Goal: Learn about a topic

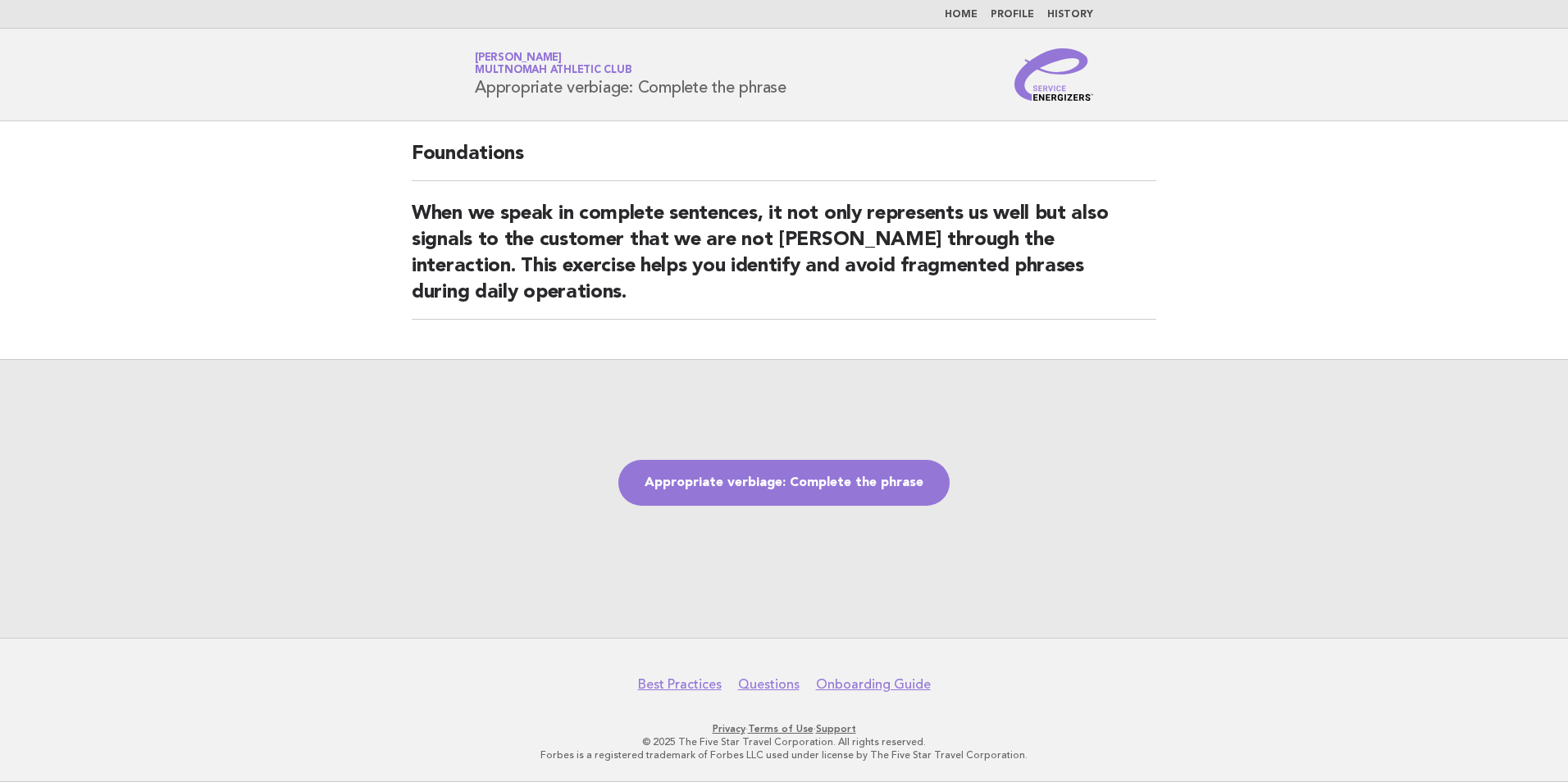
click at [274, 591] on div "Appropriate verbiage: Complete the phrase" at bounding box center [784, 498] width 1568 height 279
click at [731, 498] on link "Appropriate verbiage: Complete the phrase" at bounding box center [784, 483] width 331 height 46
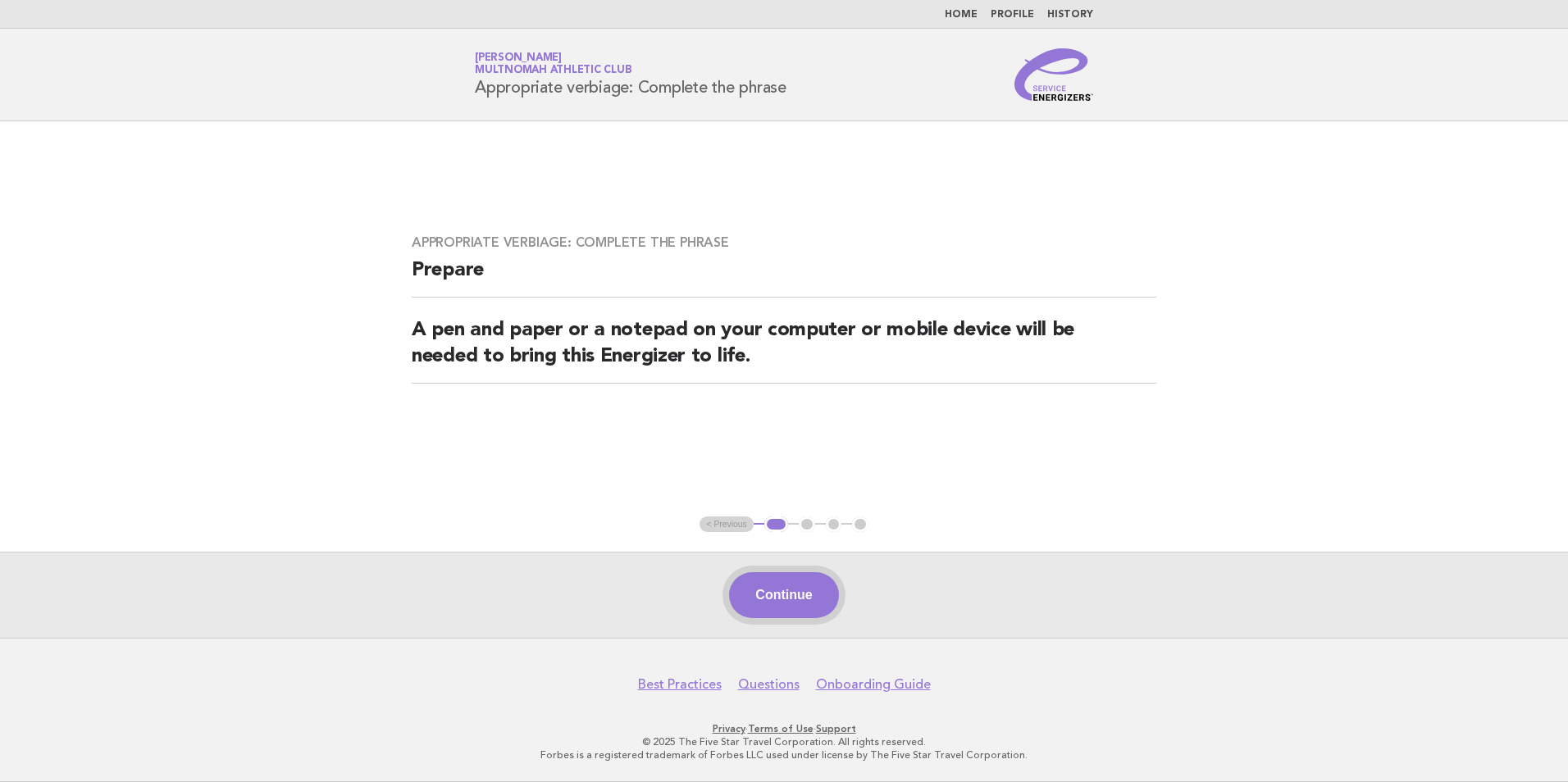
click at [769, 575] on button "Continue" at bounding box center [784, 595] width 109 height 46
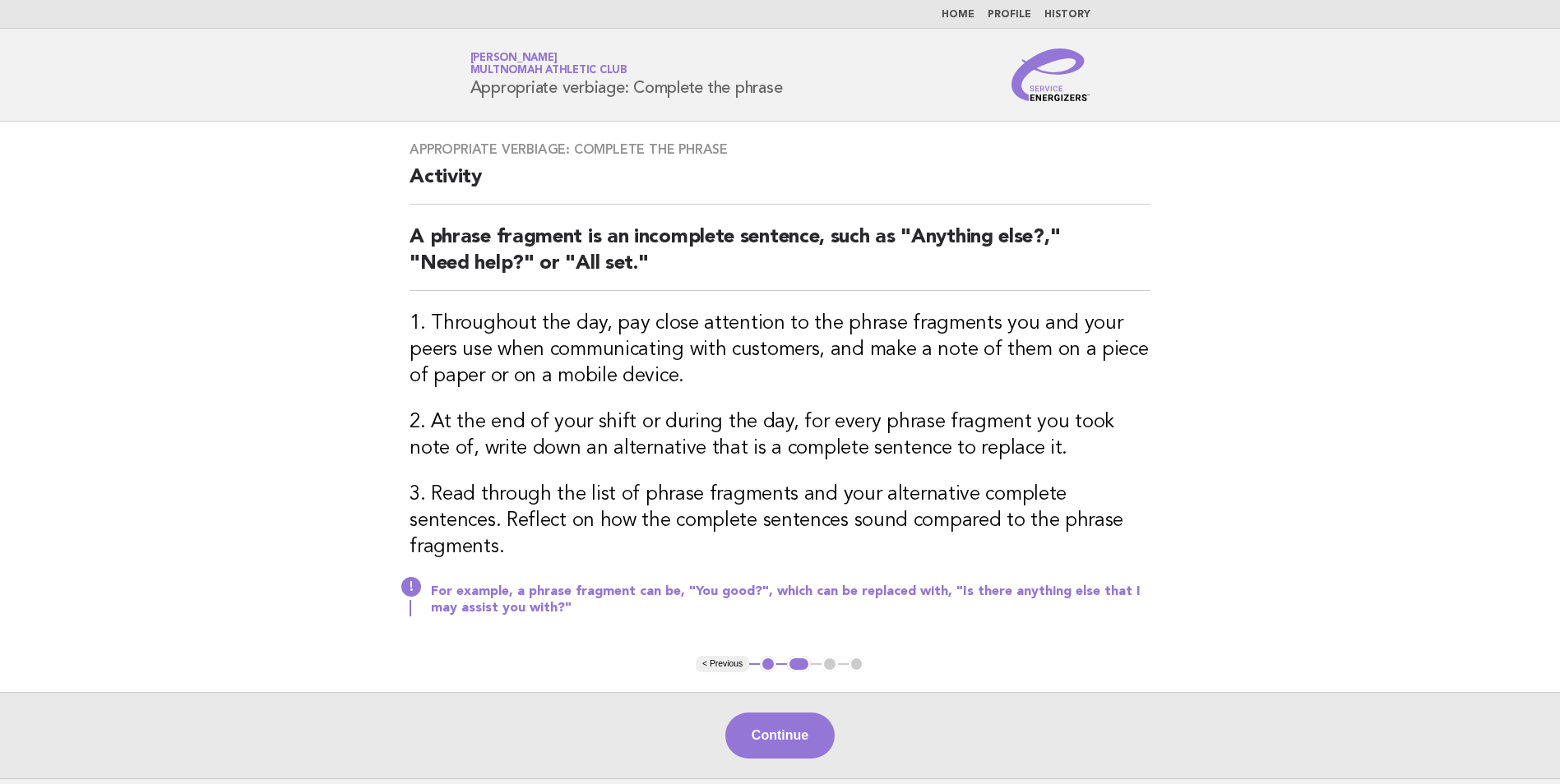
click at [807, 736] on div "Continue" at bounding box center [780, 735] width 1560 height 86
click at [800, 726] on button "Continue" at bounding box center [780, 735] width 109 height 46
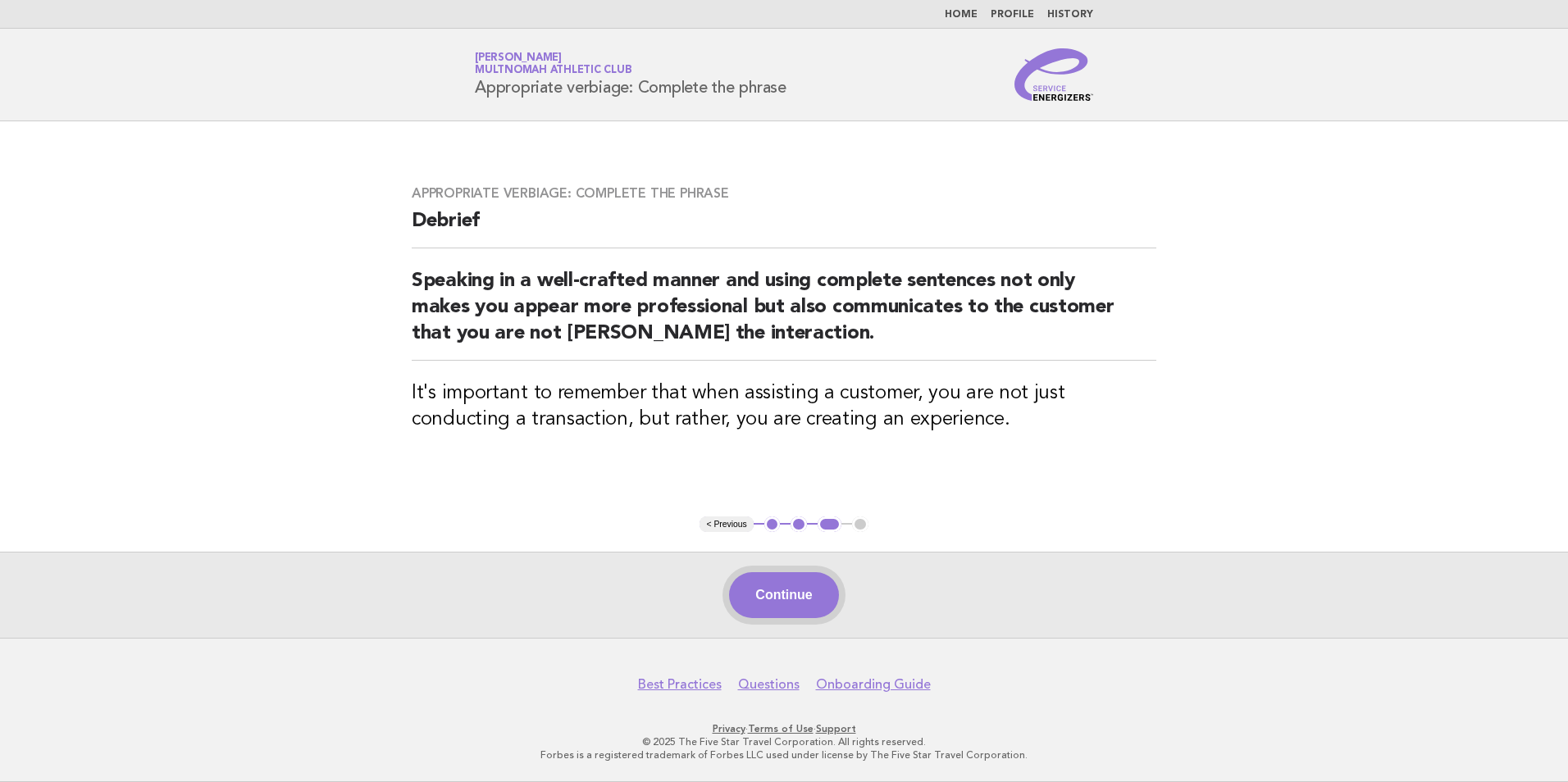
click at [805, 587] on button "Continue" at bounding box center [784, 595] width 109 height 46
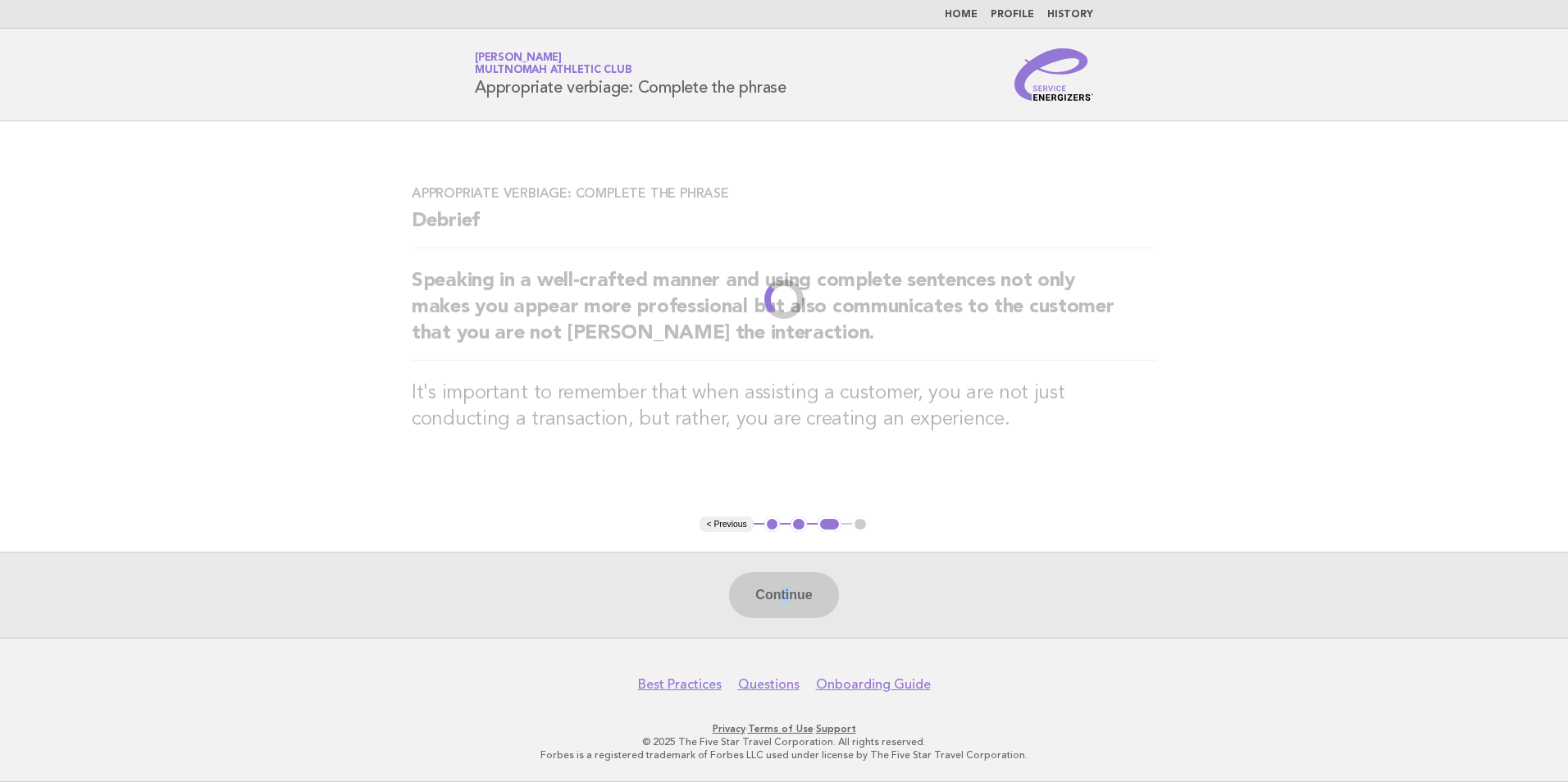
drag, startPoint x: 789, startPoint y: 585, endPoint x: 779, endPoint y: 581, distance: 10.8
click at [779, 581] on div "Continue" at bounding box center [784, 595] width 1568 height 86
drag, startPoint x: 702, startPoint y: 570, endPoint x: 596, endPoint y: 570, distance: 106.0
click at [596, 570] on div "Continue" at bounding box center [784, 595] width 1568 height 86
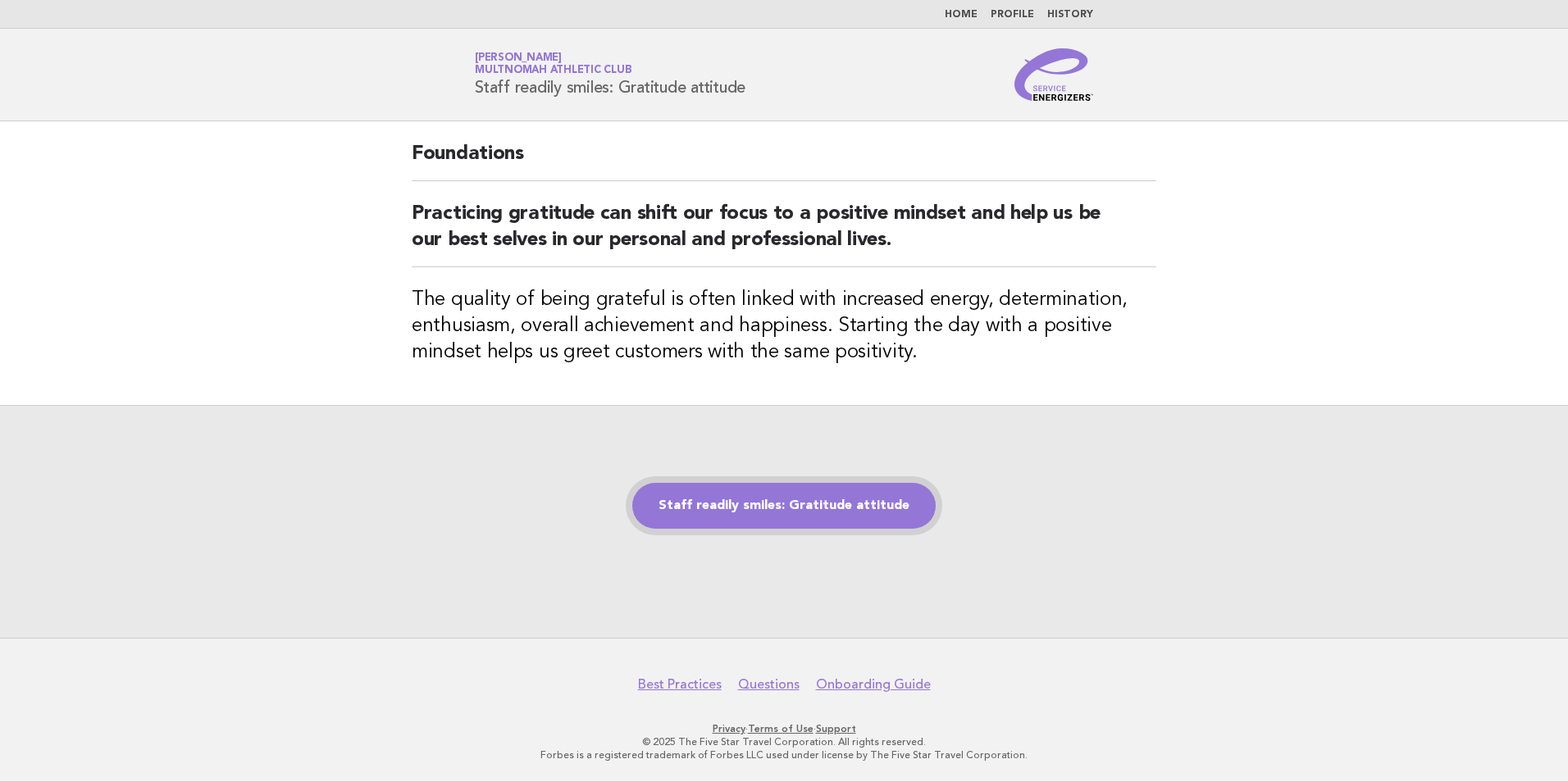
click at [833, 503] on link "Staff readily smiles: Gratitude attitude" at bounding box center [784, 506] width 304 height 46
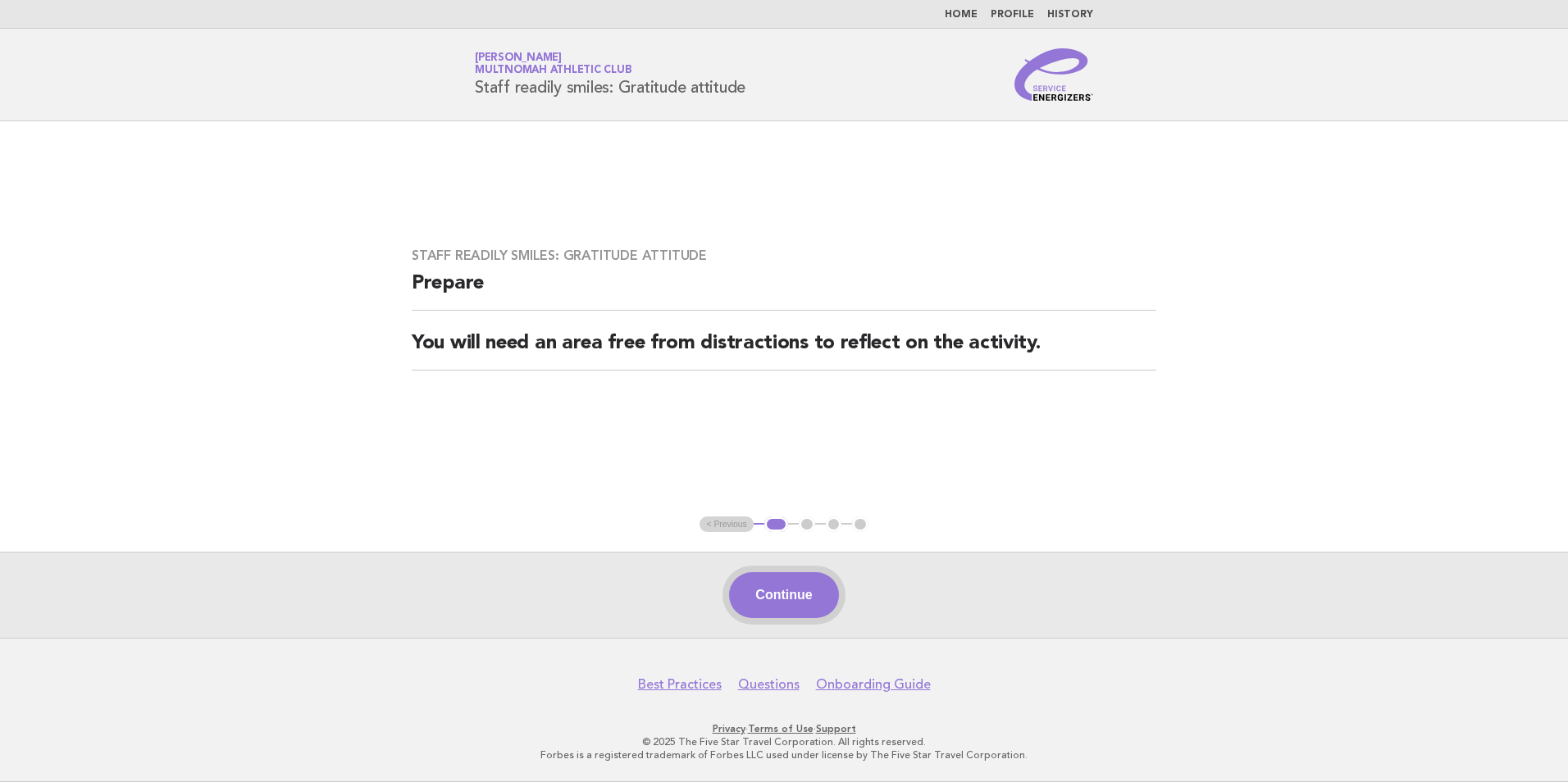
click at [769, 590] on button "Continue" at bounding box center [784, 595] width 109 height 46
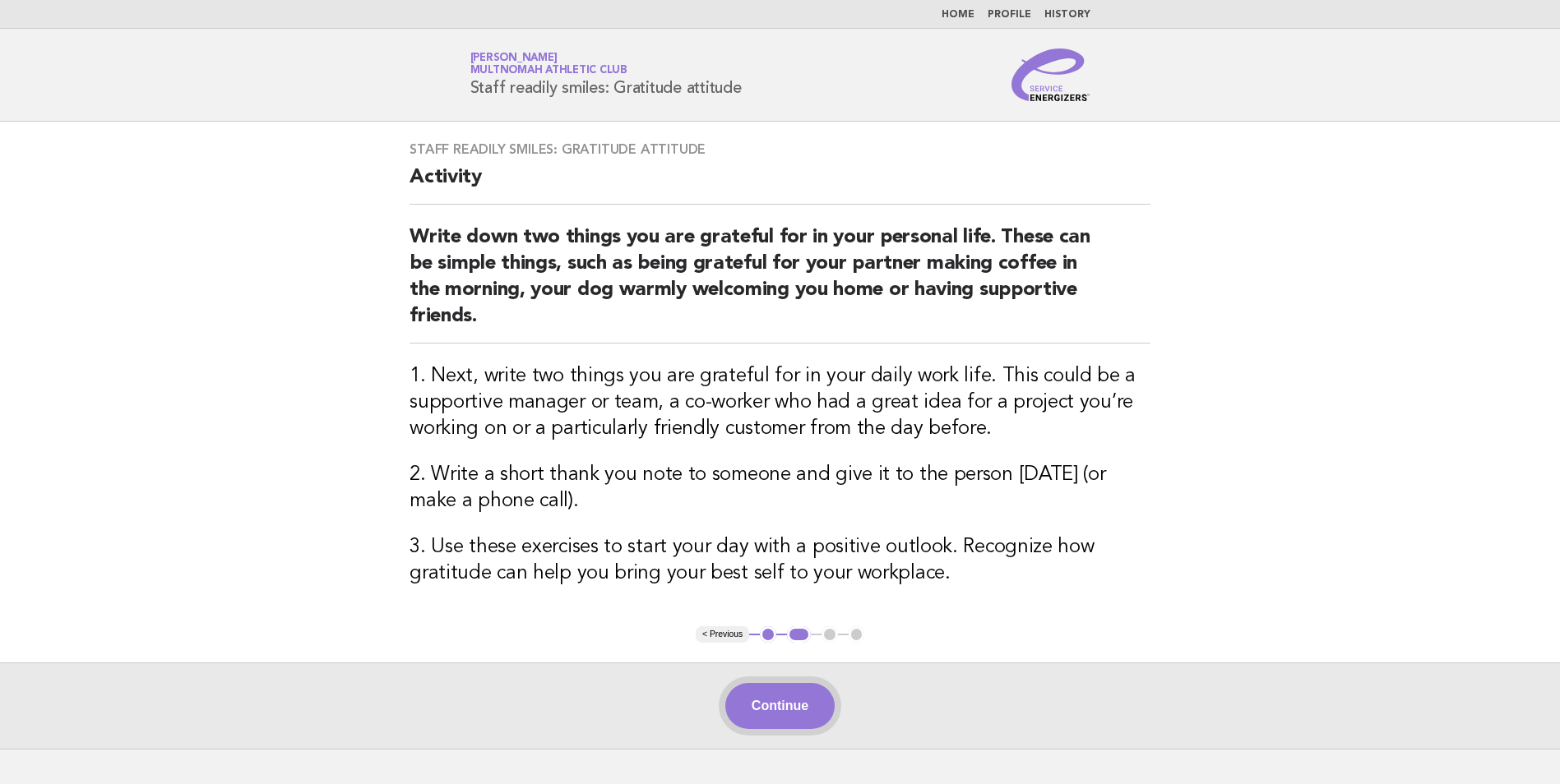
click at [771, 714] on button "Continue" at bounding box center [780, 706] width 109 height 46
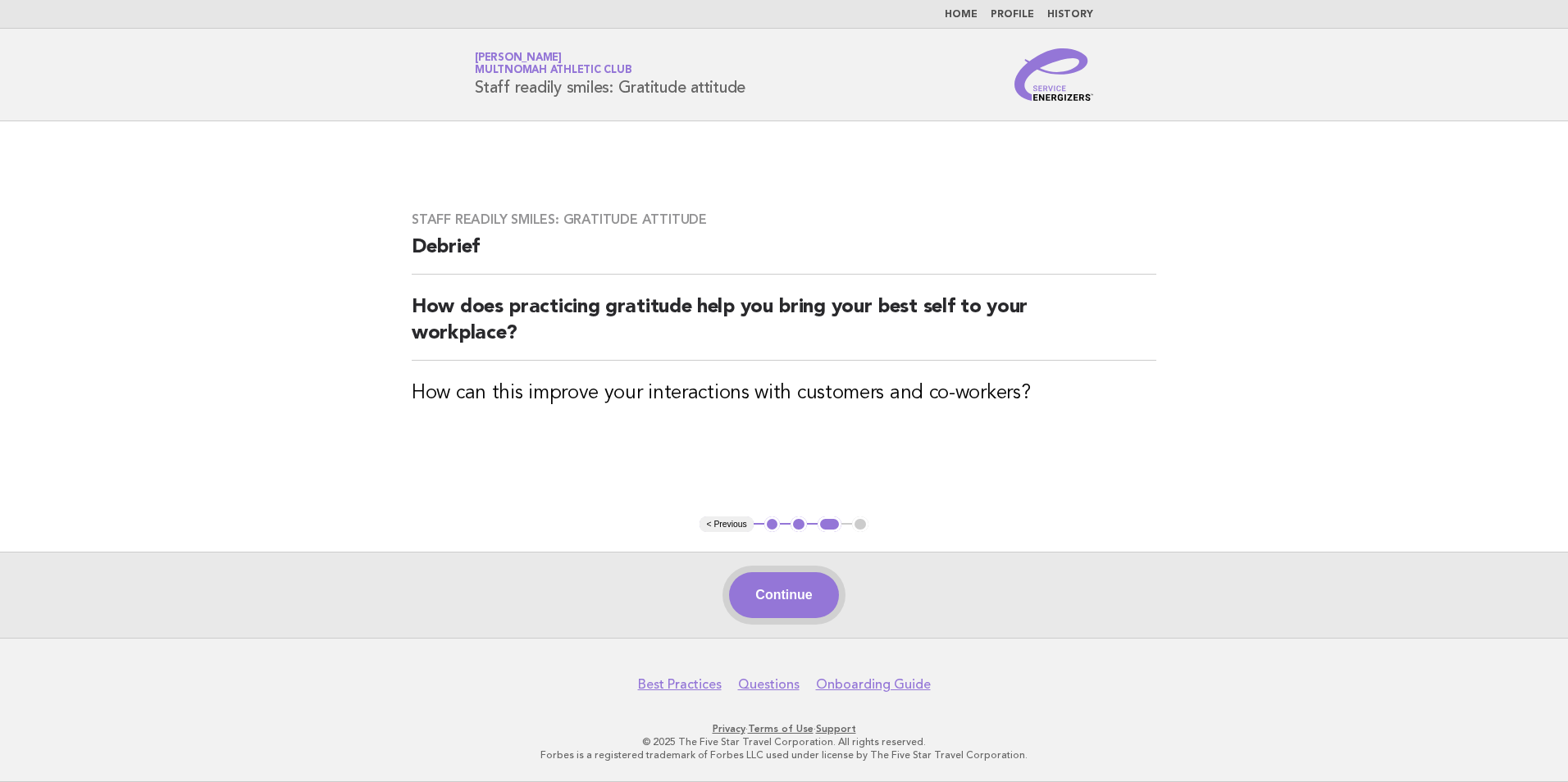
click at [758, 580] on button "Continue" at bounding box center [784, 595] width 109 height 46
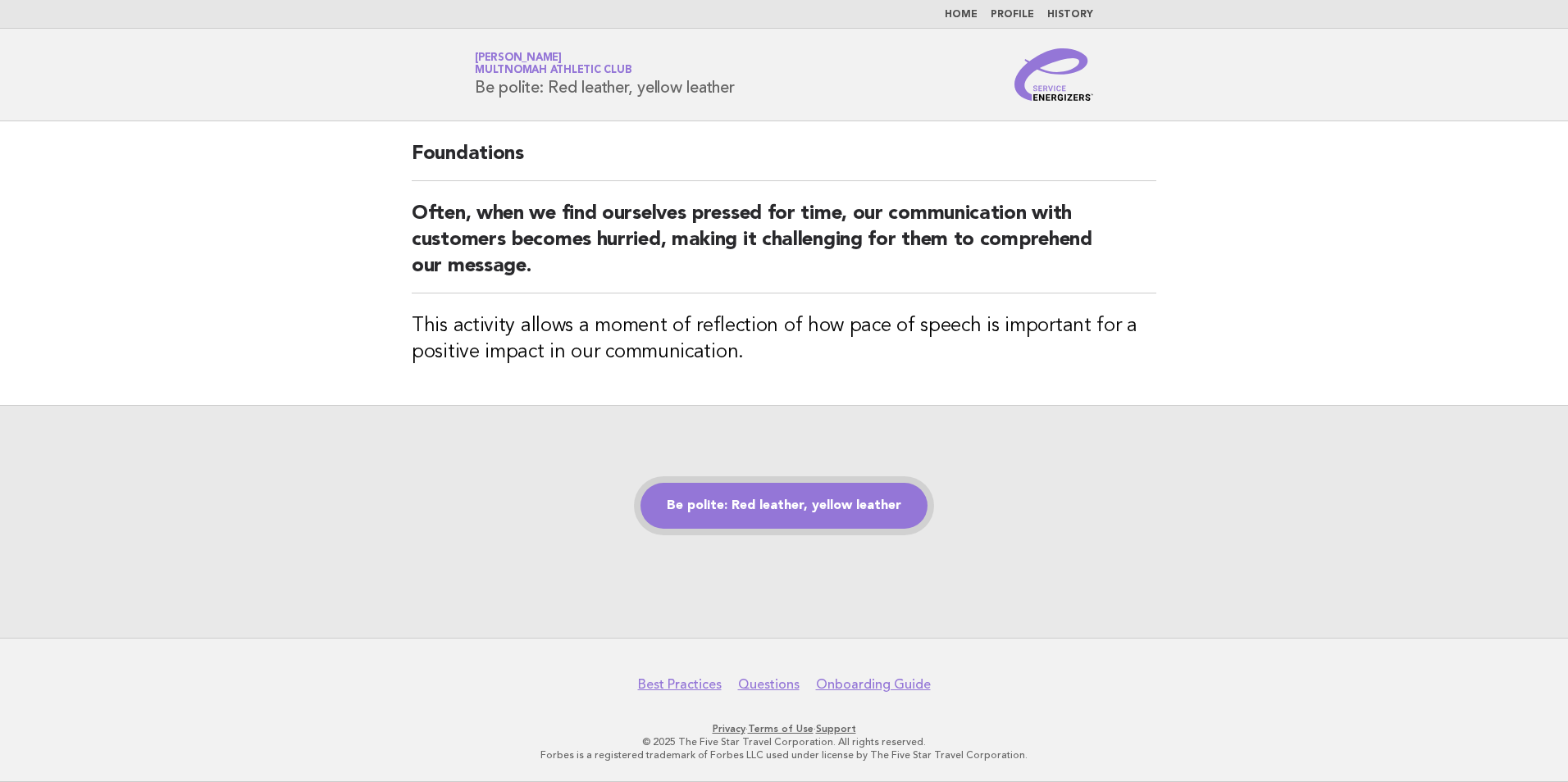
click at [879, 502] on link "Be polite: Red leather, yellow leather" at bounding box center [784, 506] width 287 height 46
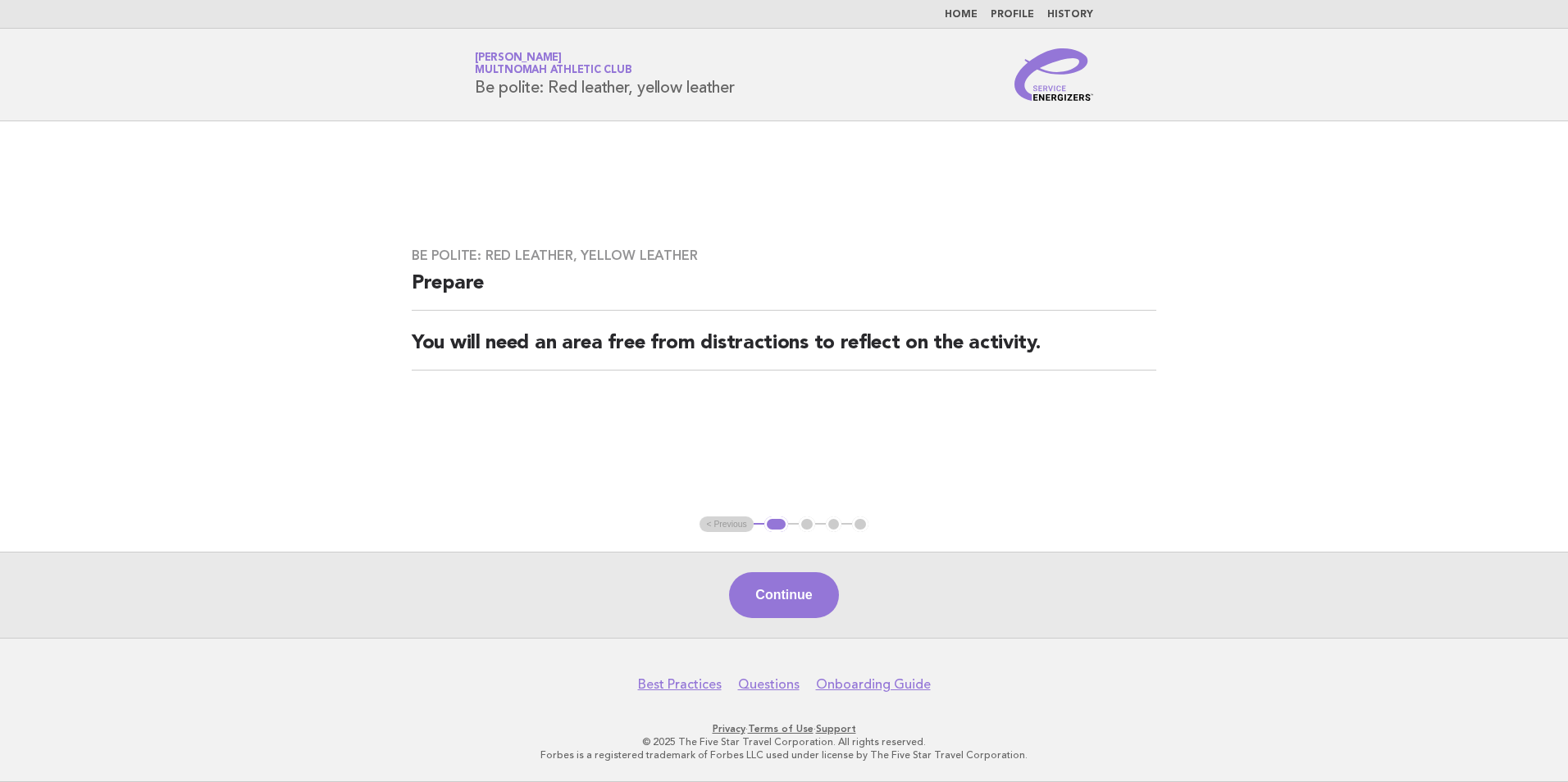
click at [797, 625] on div "Continue" at bounding box center [784, 595] width 1568 height 86
click at [797, 602] on button "Continue" at bounding box center [784, 595] width 109 height 46
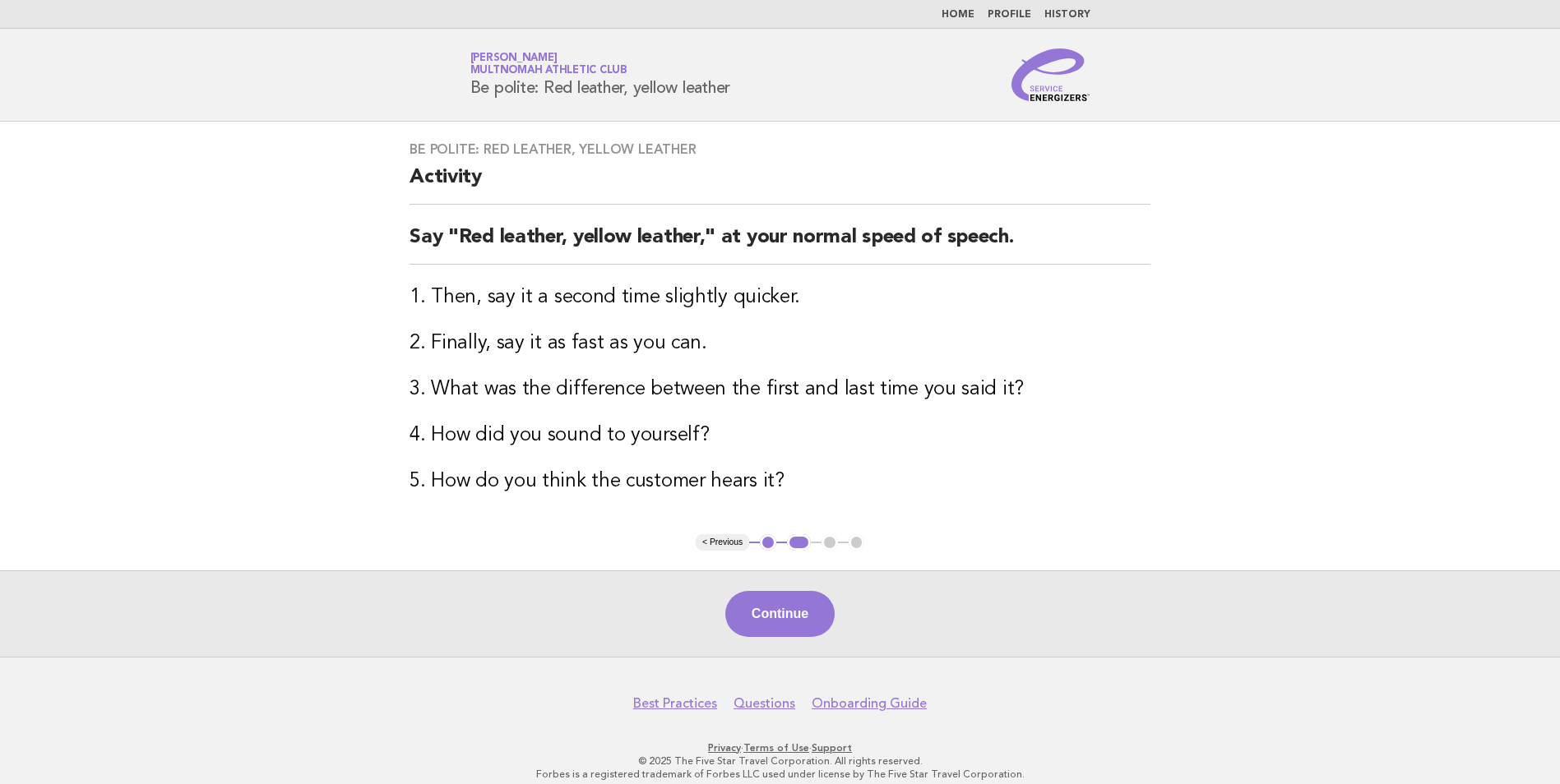
click at [747, 587] on div "Continue" at bounding box center [780, 614] width 1560 height 86
click at [746, 615] on button "Continue" at bounding box center [780, 614] width 109 height 46
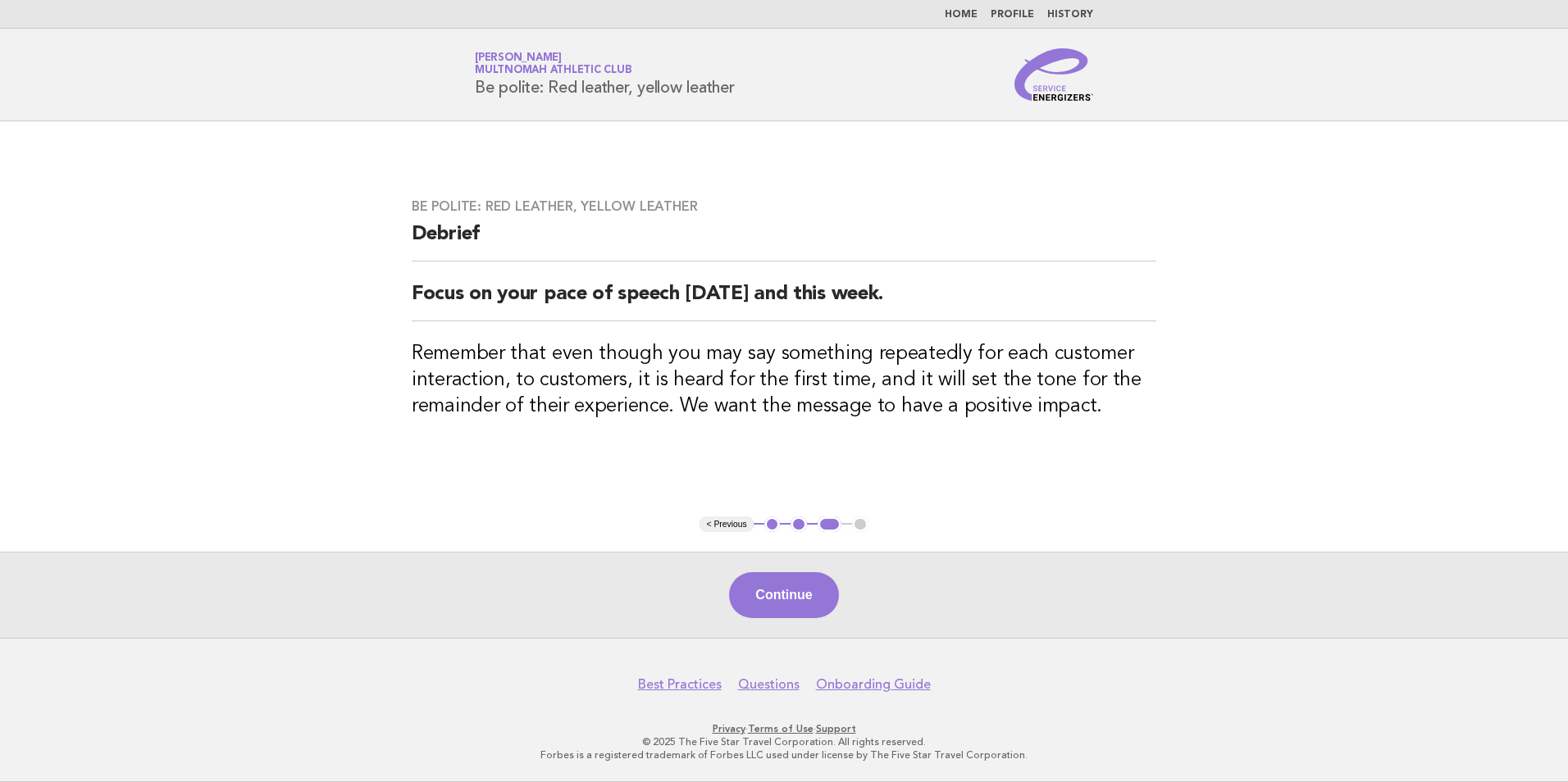
click at [754, 569] on div "Continue" at bounding box center [784, 595] width 1568 height 86
click at [754, 597] on button "Continue" at bounding box center [784, 595] width 109 height 46
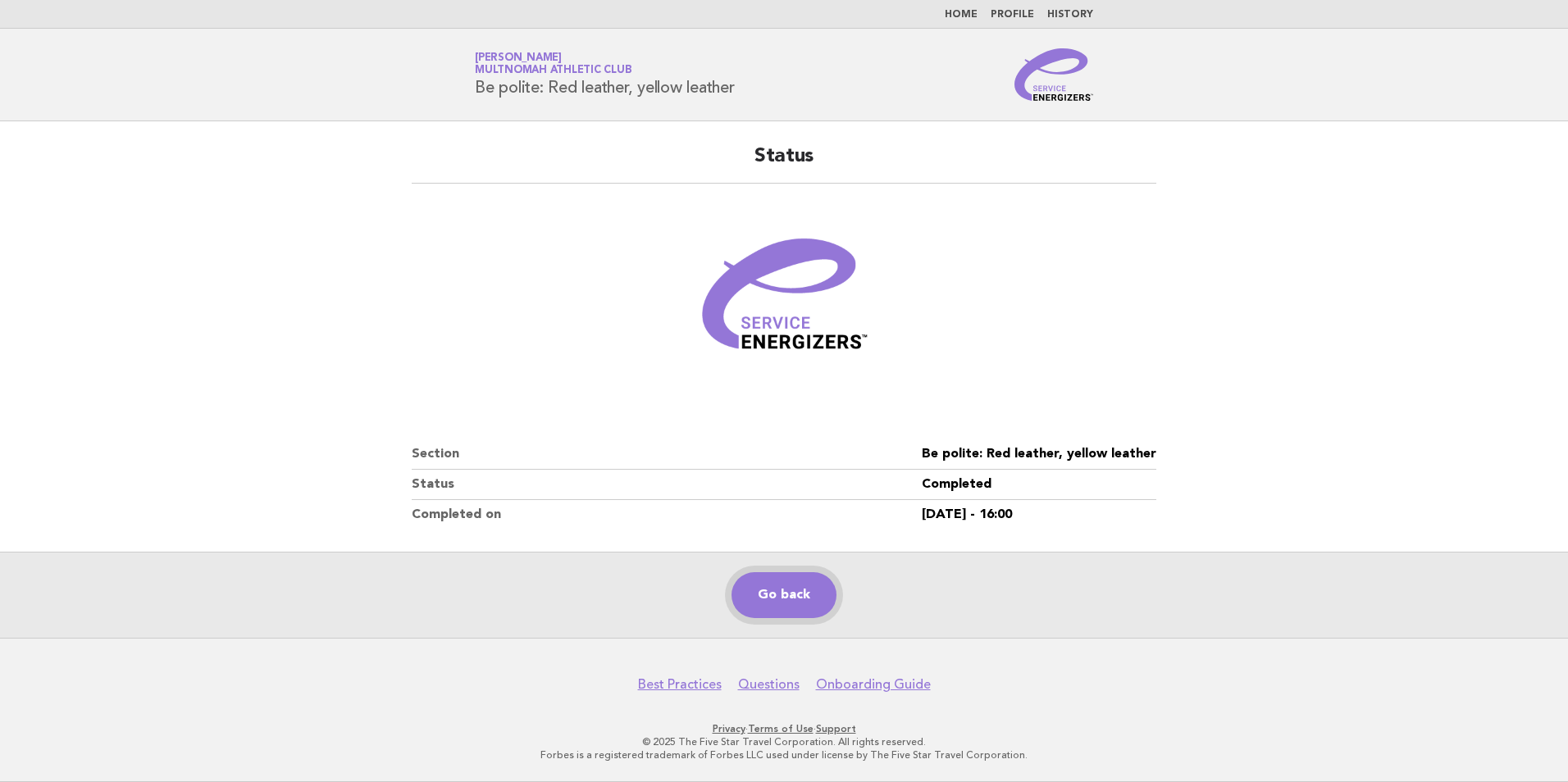
click at [825, 597] on link "Go back" at bounding box center [784, 595] width 105 height 46
